Goal: Task Accomplishment & Management: Complete application form

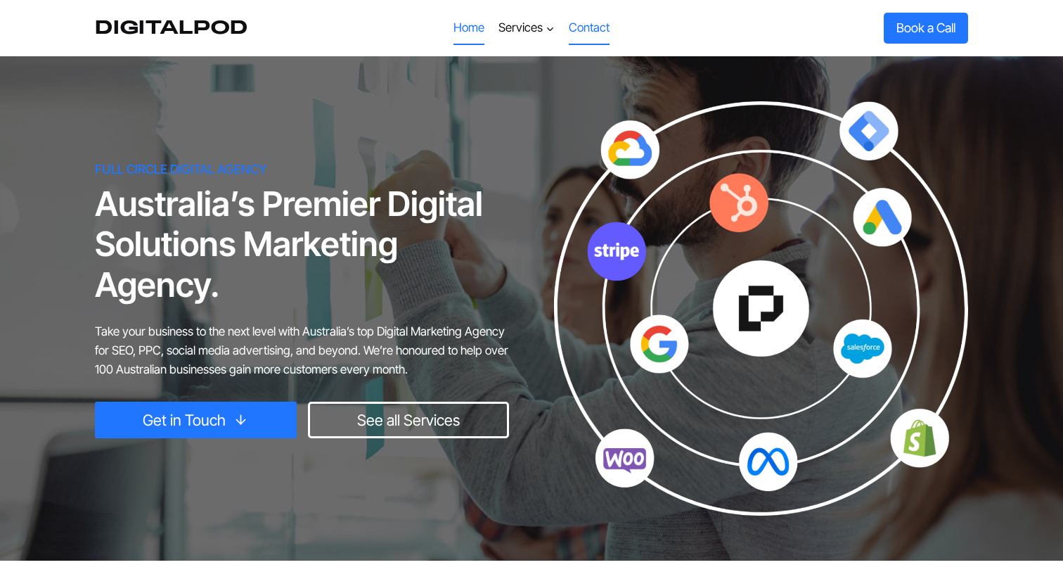
click at [596, 29] on link "Contact" at bounding box center [589, 28] width 55 height 34
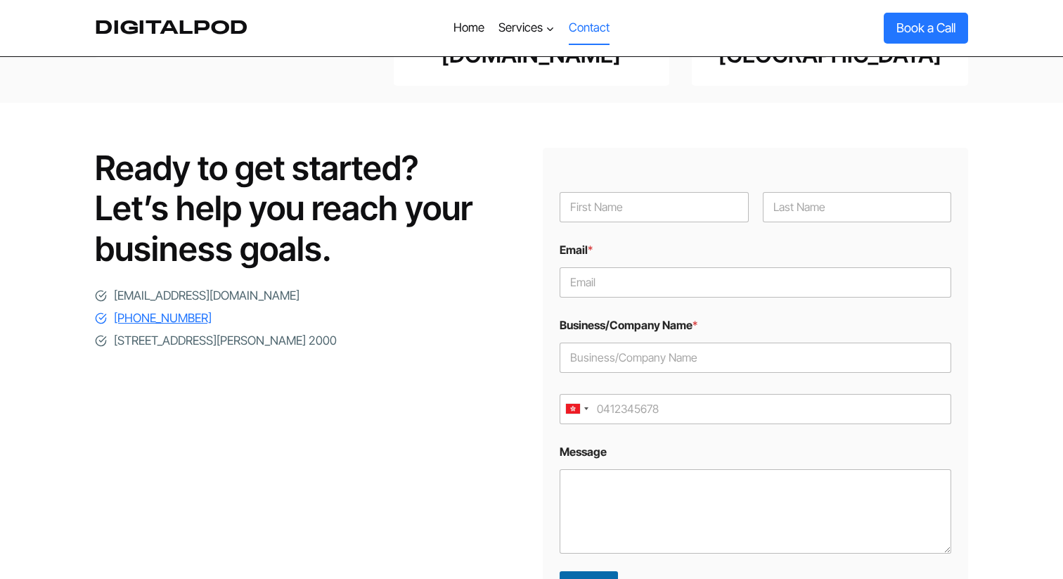
scroll to position [141, 0]
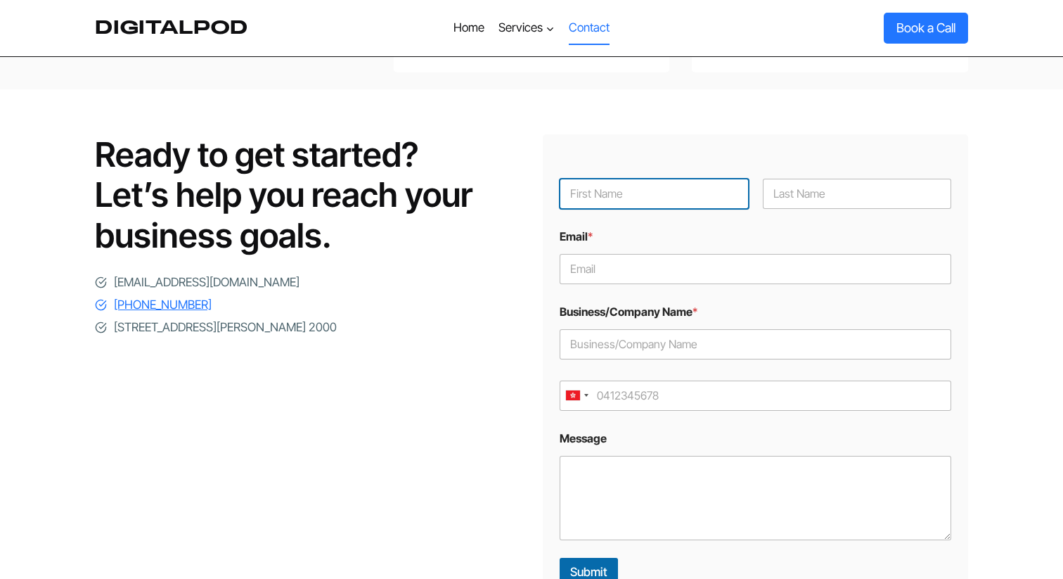
click at [605, 179] on input "First" at bounding box center [654, 194] width 189 height 30
type input "Rico"
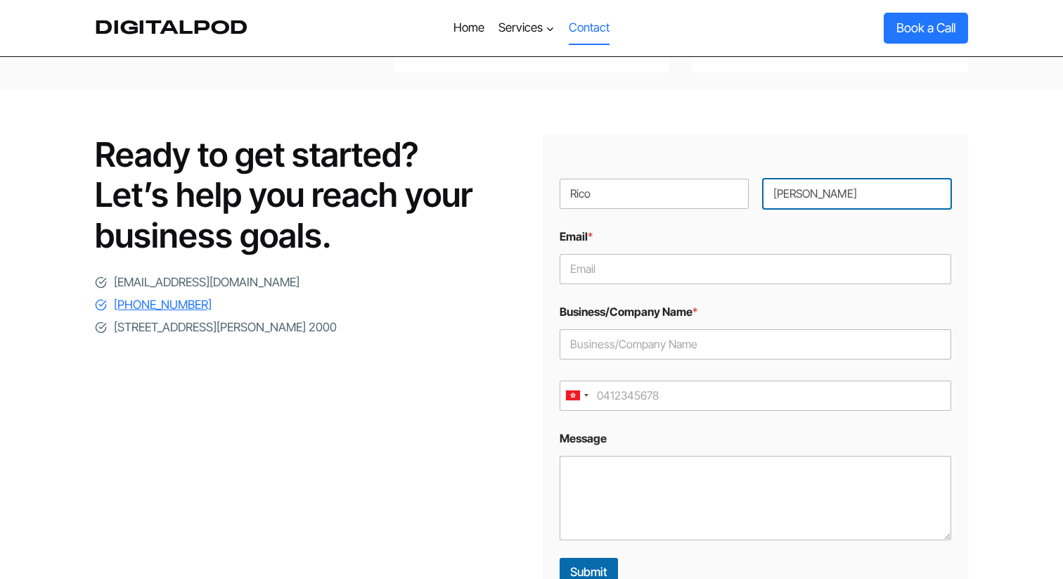
type input "Birkmann"
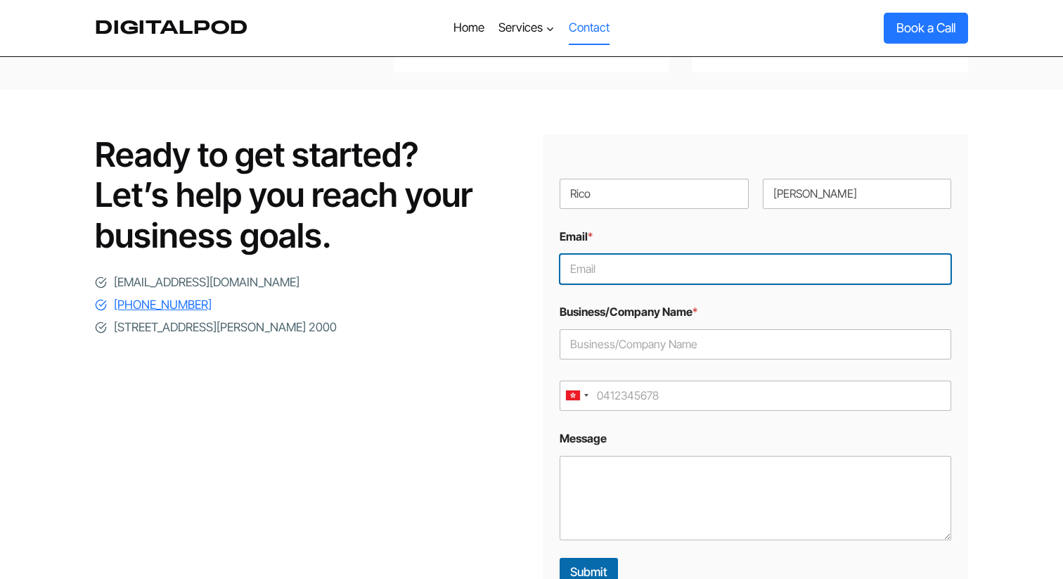
click at [577, 254] on input "Email *" at bounding box center [756, 269] width 392 height 30
type input "rico.birkmann@seeders.com"
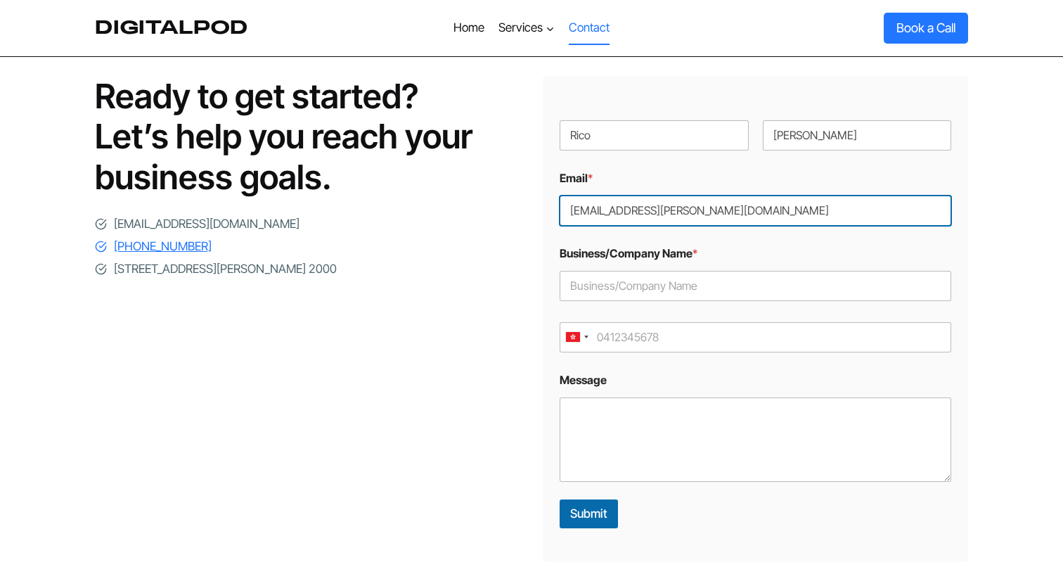
scroll to position [198, 0]
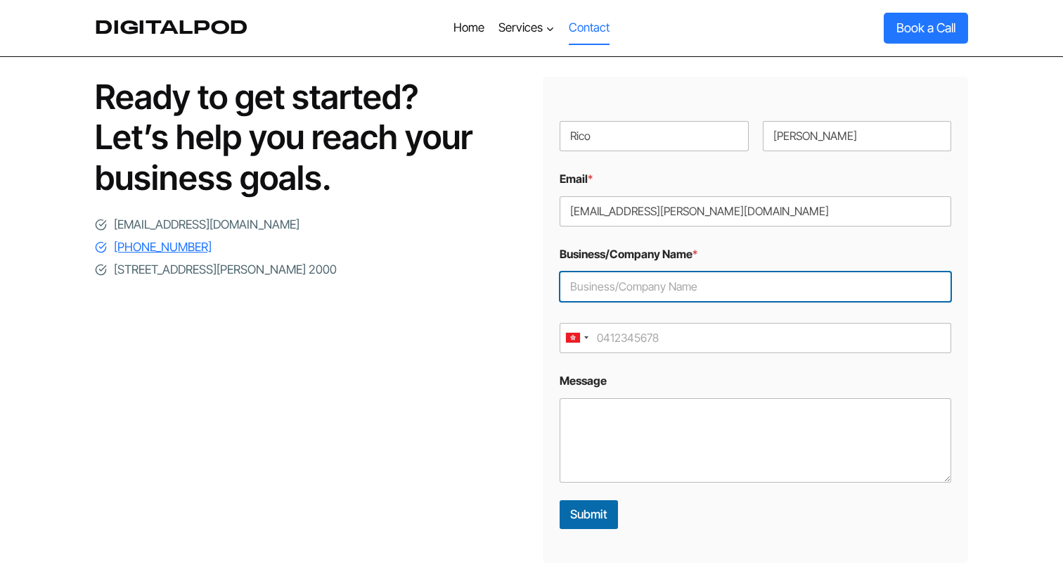
click at [668, 271] on input "Business/Company Name *" at bounding box center [756, 286] width 392 height 30
type input "Seeders"
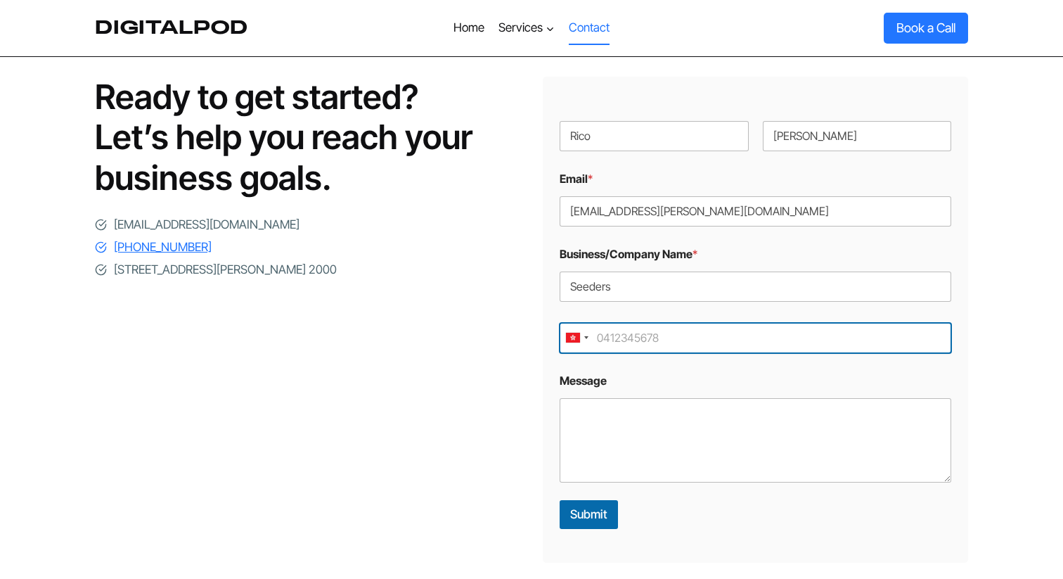
click at [661, 323] on input "Mobile *" at bounding box center [756, 338] width 392 height 30
type input "5224 4592"
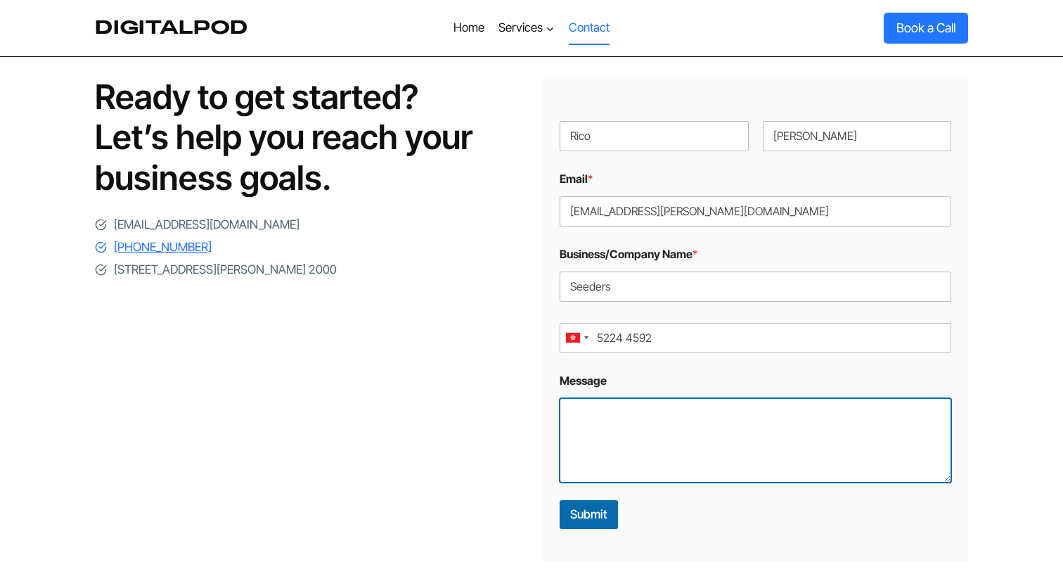
click at [660, 398] on textarea "Message" at bounding box center [756, 440] width 392 height 84
paste textarea "Dear Sir or Madam, I hope this email finds you well. My name is Rico Birkmann, …"
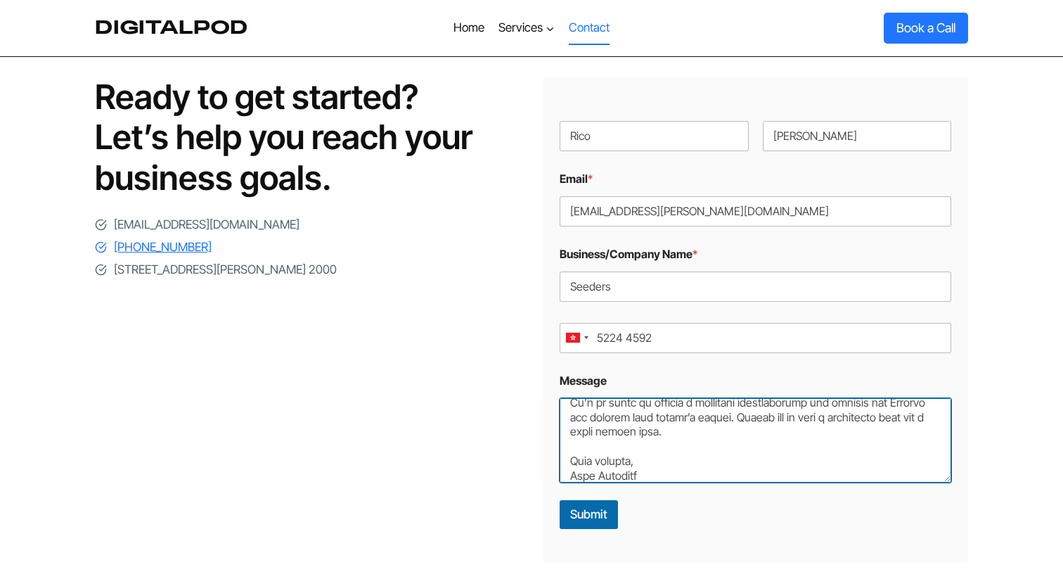
scroll to position [448, 0]
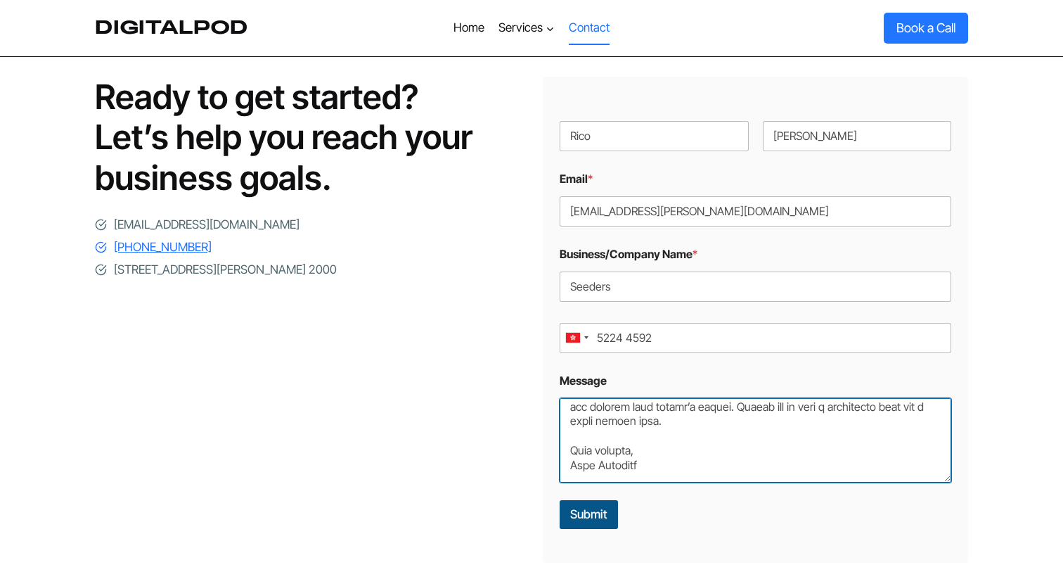
type textarea "Dear Sir or Madam, I hope this email finds you well. My name is Rico Birkmann, …"
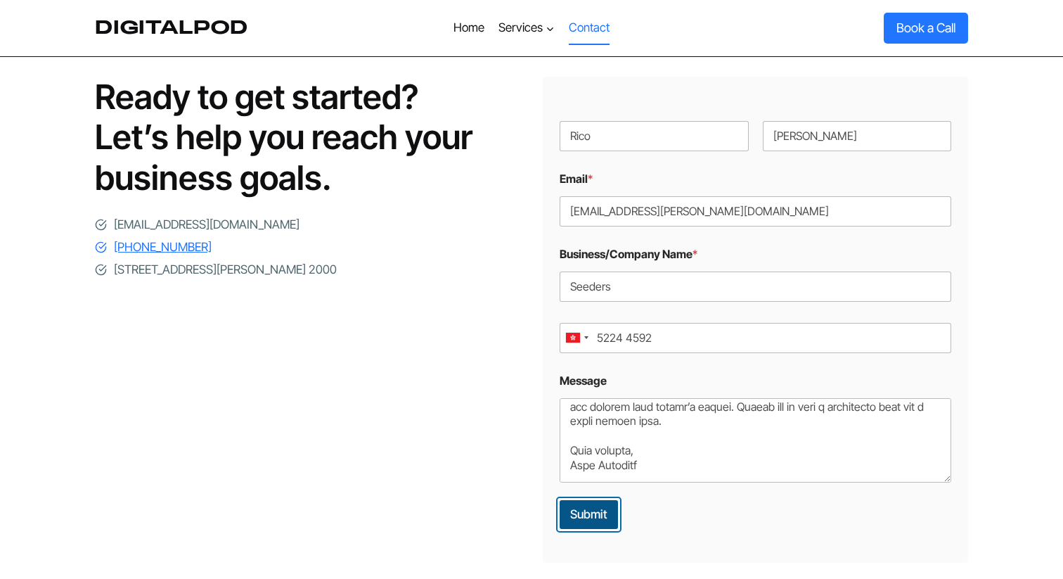
click at [598, 500] on button "Submit" at bounding box center [589, 514] width 58 height 29
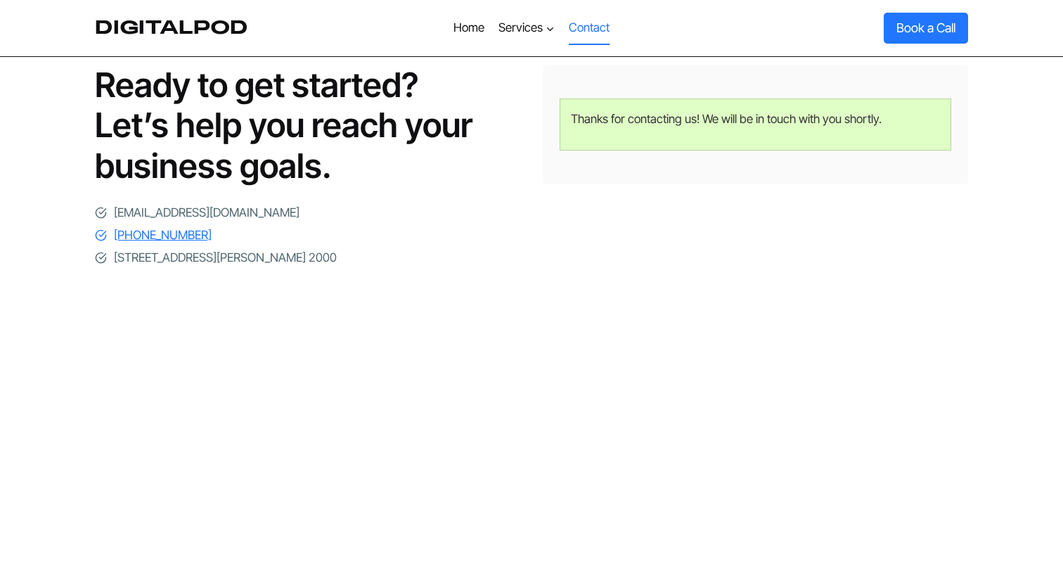
scroll to position [211, 0]
